Goal: Find specific page/section: Find specific page/section

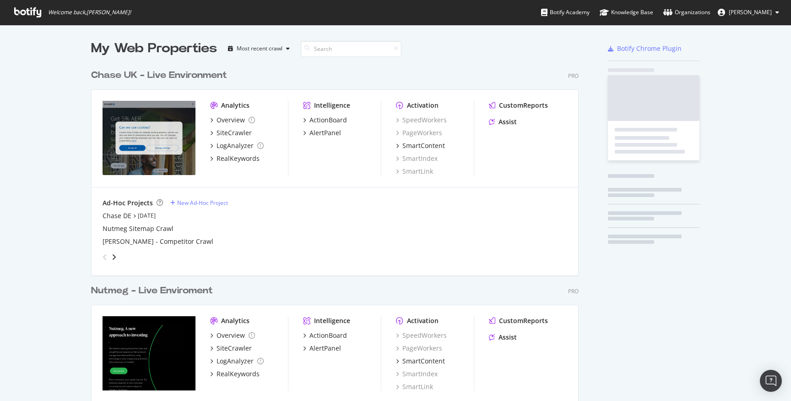
scroll to position [401, 495]
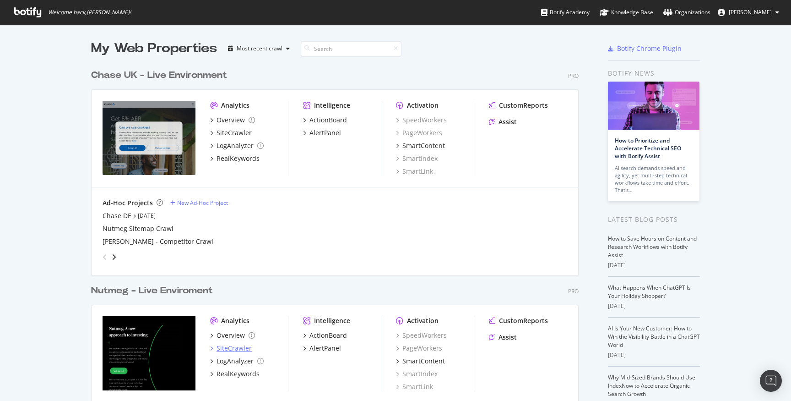
click at [238, 348] on div "SiteCrawler" at bounding box center [234, 347] width 35 height 9
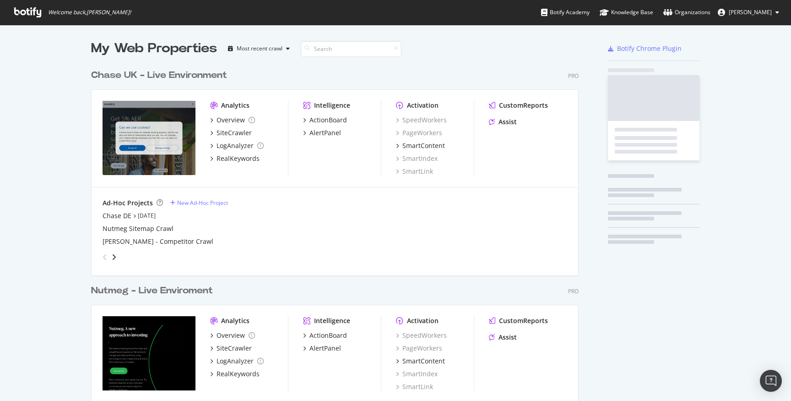
scroll to position [401, 791]
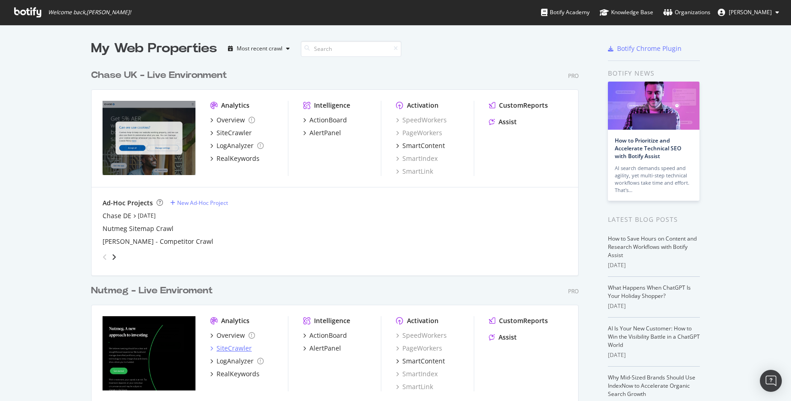
click at [238, 347] on div "SiteCrawler" at bounding box center [234, 347] width 35 height 9
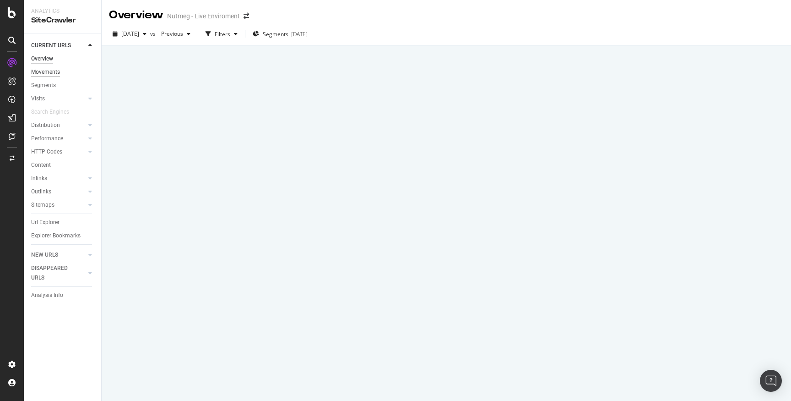
click at [59, 69] on div "Movements" at bounding box center [45, 72] width 29 height 10
click at [40, 57] on div "Overview" at bounding box center [42, 59] width 22 height 10
click at [60, 106] on div "ActionBoard" at bounding box center [52, 104] width 36 height 9
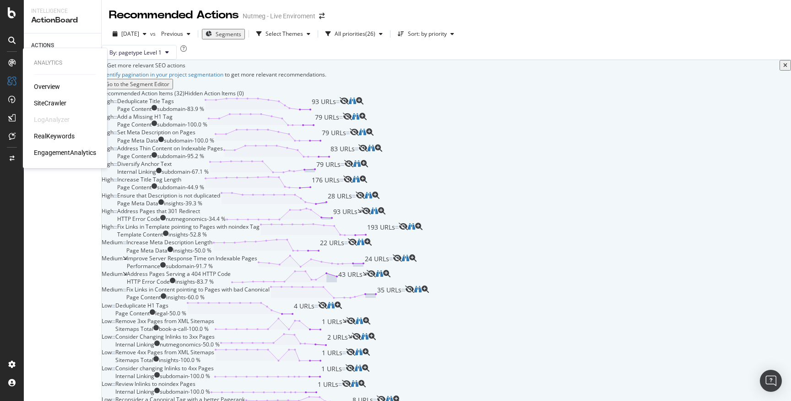
click at [57, 99] on div "SiteCrawler" at bounding box center [50, 102] width 33 height 9
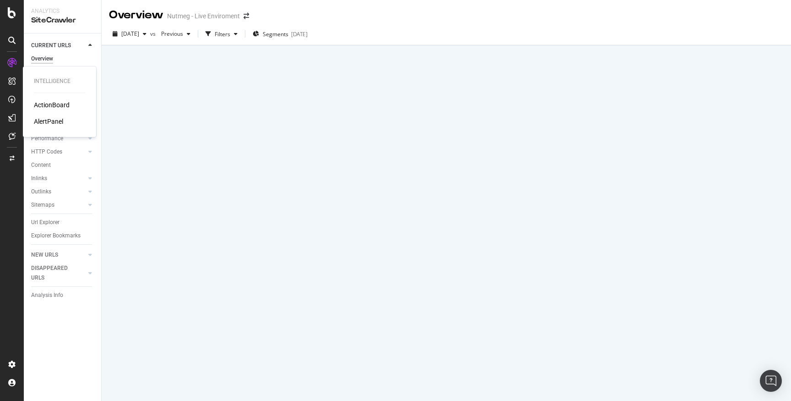
click at [56, 106] on div "ActionBoard" at bounding box center [52, 104] width 36 height 9
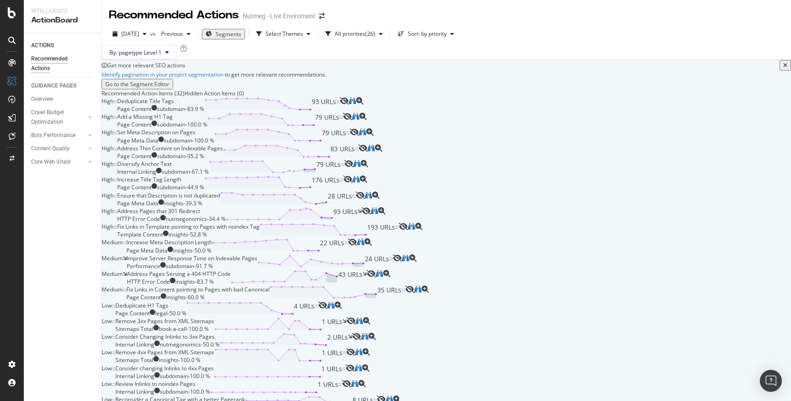
scroll to position [137, 0]
